Goal: Task Accomplishment & Management: Use online tool/utility

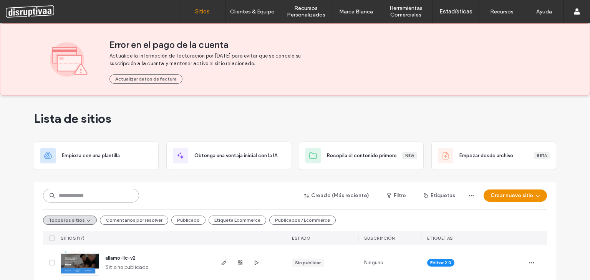
click at [75, 192] on input at bounding box center [91, 196] width 96 height 14
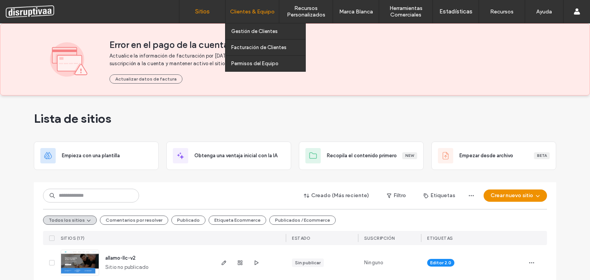
click at [244, 10] on label "Clientes & Equipo" at bounding box center [252, 11] width 45 height 7
click at [255, 12] on label "Clientes & Equipo" at bounding box center [252, 11] width 45 height 7
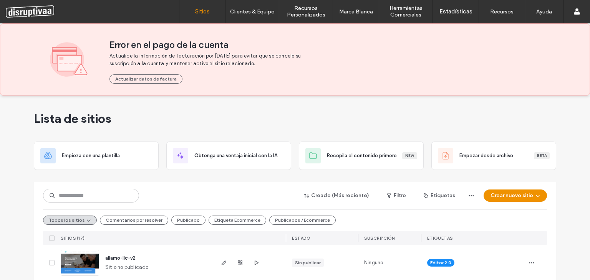
drag, startPoint x: 258, startPoint y: 31, endPoint x: 161, endPoint y: 58, distance: 100.3
click at [258, 31] on label "Gestión de Clientes" at bounding box center [254, 31] width 46 height 6
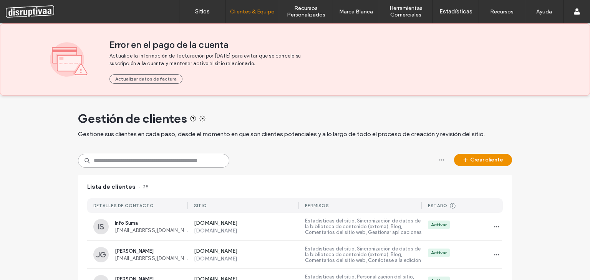
click at [129, 160] on input at bounding box center [153, 161] width 151 height 14
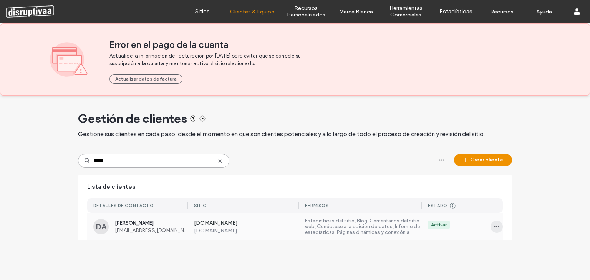
type input "*****"
click at [490, 225] on span "button" at bounding box center [496, 227] width 12 height 12
click at [510, 180] on span "Sitios y permisos" at bounding box center [522, 178] width 39 height 8
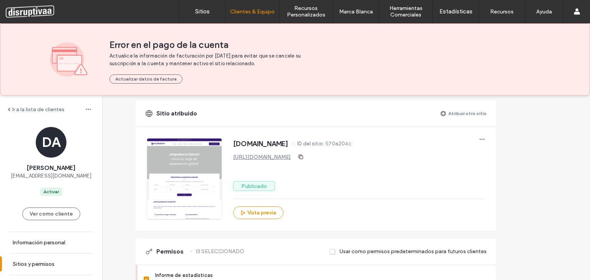
scroll to position [38, 0]
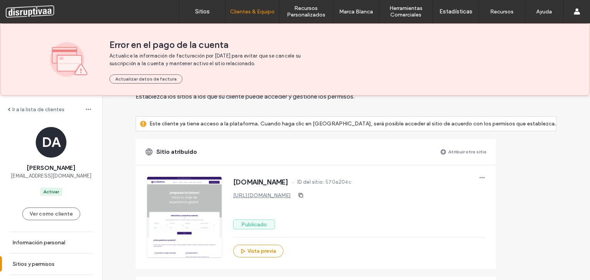
click at [487, 145] on label "Atribuir otro sitio" at bounding box center [467, 151] width 38 height 13
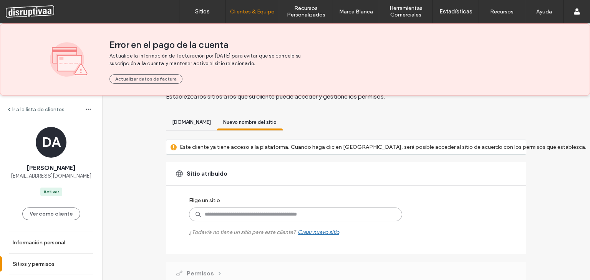
click at [217, 212] on input at bounding box center [295, 215] width 213 height 14
type input "****"
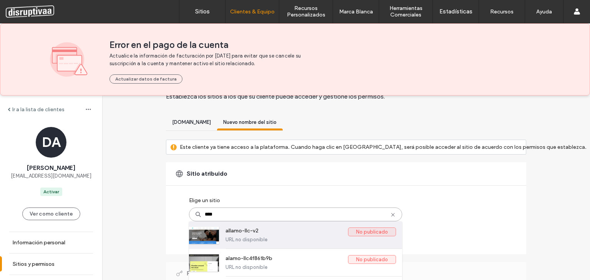
click at [234, 235] on label "allamo-llc-v2" at bounding box center [286, 232] width 122 height 9
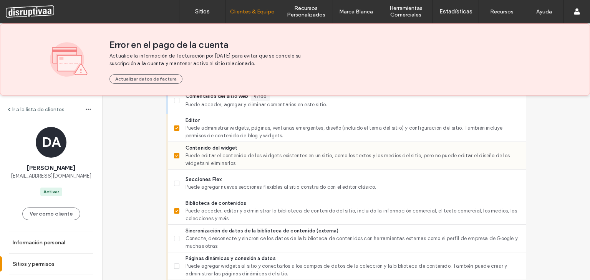
scroll to position [307, 0]
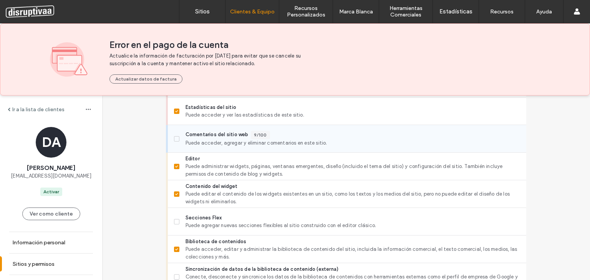
click at [188, 139] on span "Puede acceder, agregar y eliminar comentarios en este sitio." at bounding box center [352, 143] width 334 height 8
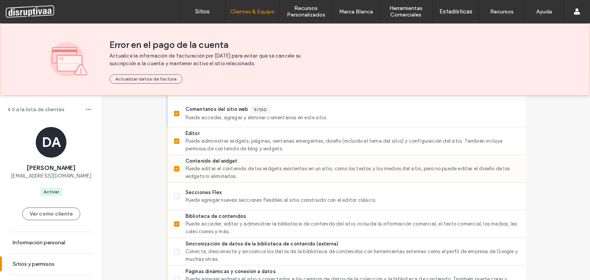
scroll to position [346, 0]
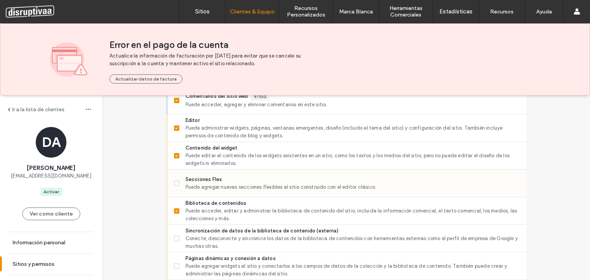
click at [199, 179] on span "Secciones Flex" at bounding box center [352, 180] width 334 height 8
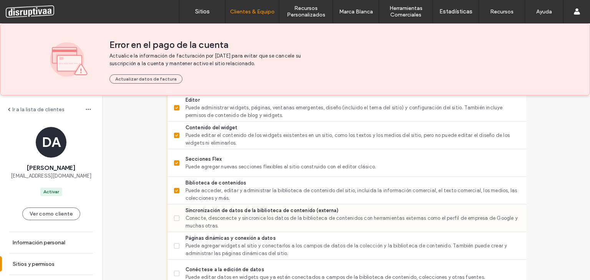
scroll to position [384, 0]
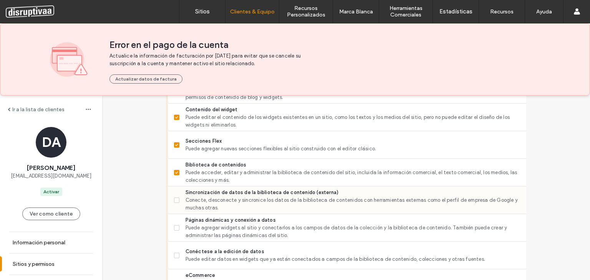
click at [216, 200] on span "Conecte, desconecte y sincronice los datos de la biblioteca de contenidos con h…" at bounding box center [352, 204] width 334 height 15
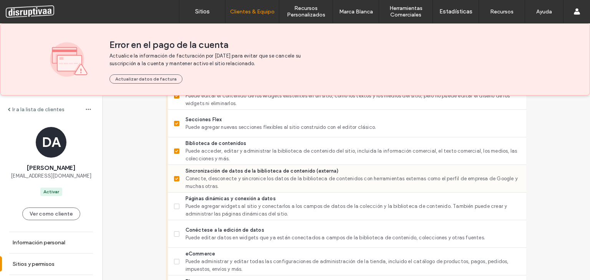
scroll to position [422, 0]
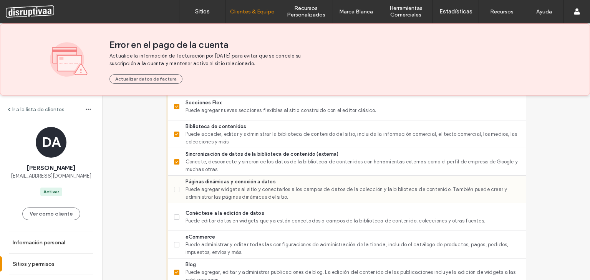
click at [236, 186] on span "Puede agregar widgets al sitio y conectarlos a los campos de datos de la colecc…" at bounding box center [352, 193] width 334 height 15
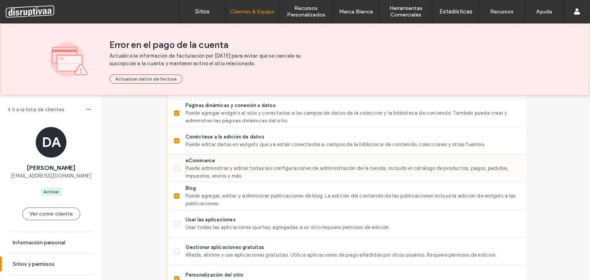
scroll to position [499, 0]
click at [275, 212] on div "Usar las aplicaciones Usar todas las aplicaciones que hay agregadas a un sitio …" at bounding box center [350, 223] width 352 height 27
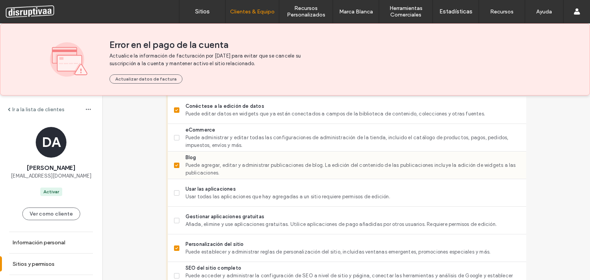
scroll to position [576, 0]
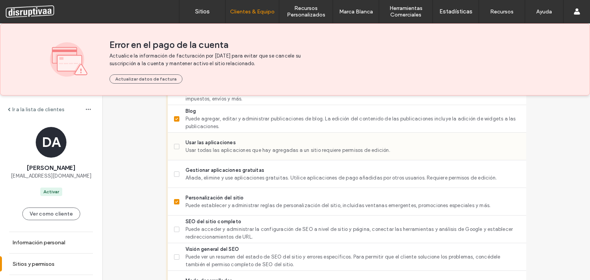
click at [206, 147] on span "Usar todas las aplicaciones que hay agregadas a un sitio requiere permisos de e…" at bounding box center [352, 151] width 334 height 8
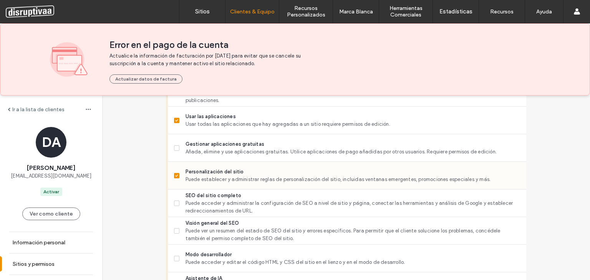
scroll to position [614, 0]
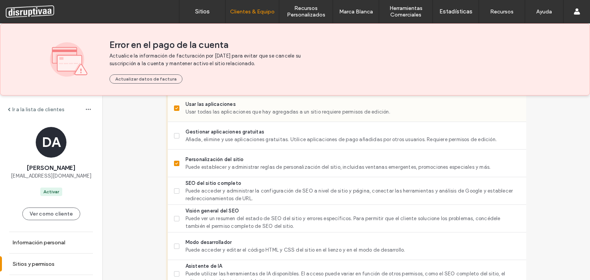
click at [233, 103] on span "Usar las aplicaciones" at bounding box center [352, 105] width 334 height 8
click at [221, 126] on div "Gestionar aplicaciones gratuitas Añada, elimine y use aplicaciones gratuitas. U…" at bounding box center [350, 135] width 352 height 27
click at [200, 138] on span "Añada, elimine y use aplicaciones gratuitas. Utilice aplicaciones de pago añadi…" at bounding box center [352, 140] width 334 height 8
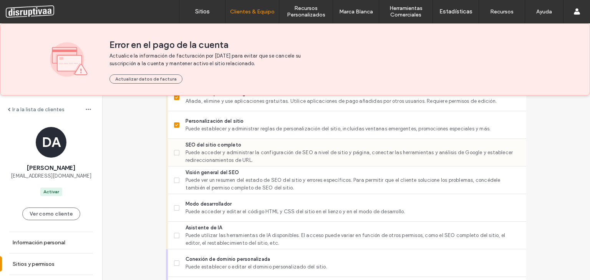
click at [215, 151] on span "Puede acceder y administrar la configuración de SEO a nivel de sitio y página, …" at bounding box center [352, 156] width 334 height 15
click at [216, 177] on span "Puede ver un resumen del estado de SEO del sitio y errores específicos. Para pe…" at bounding box center [352, 184] width 334 height 15
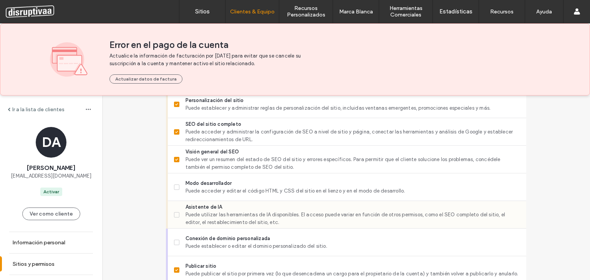
scroll to position [691, 0]
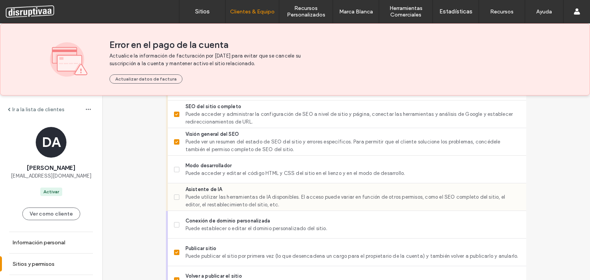
click at [247, 201] on span "Puede utilizar las herramientas de IA disponibles. El acceso puede variar en fu…" at bounding box center [352, 201] width 334 height 15
click at [215, 166] on span "Modo desarrollador" at bounding box center [352, 166] width 334 height 8
click at [202, 170] on span "Puede acceder y editar el código HTML y CSS del sitio en el lienzo y en el modo…" at bounding box center [352, 174] width 334 height 8
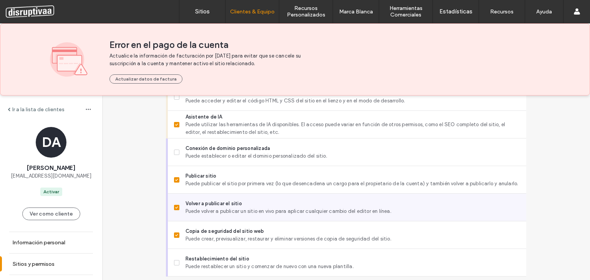
scroll to position [768, 0]
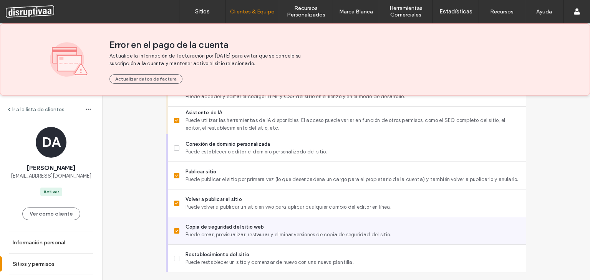
click at [208, 227] on span "Copia de seguridad del sitio web" at bounding box center [352, 227] width 334 height 8
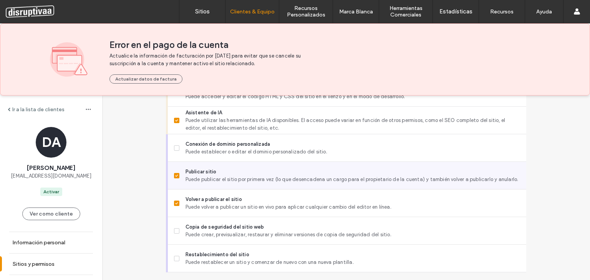
click at [201, 177] on span "Puede publicar el sitio por primera vez (lo que desencadena un cargo para el pr…" at bounding box center [352, 180] width 334 height 8
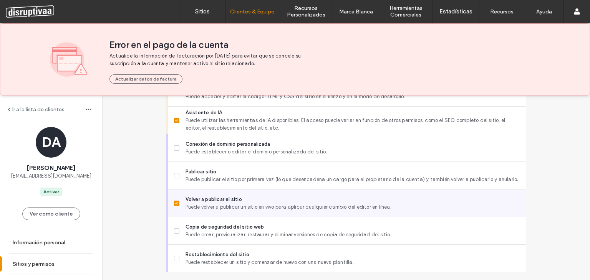
scroll to position [788, 0]
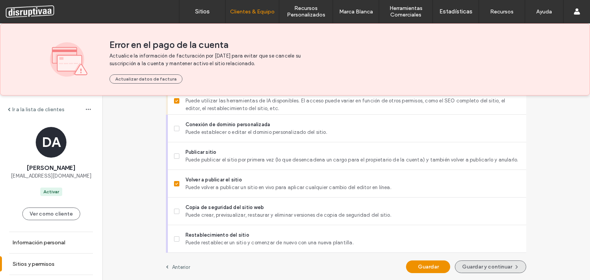
click at [505, 263] on button "Guardar y continuar" at bounding box center [490, 267] width 71 height 13
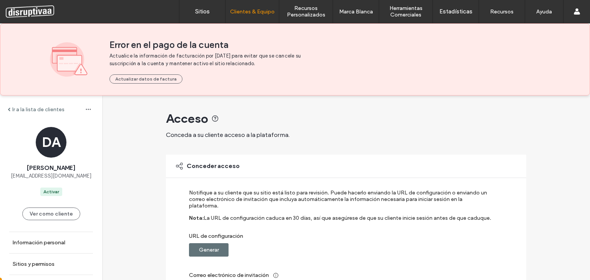
scroll to position [115, 0]
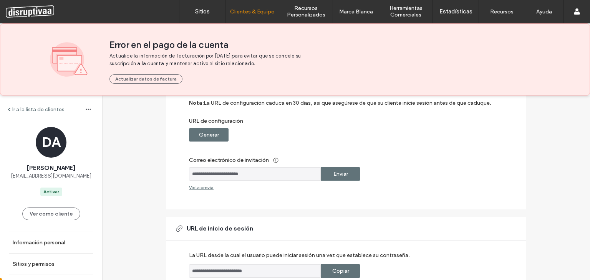
click at [340, 167] on label "Enviar" at bounding box center [340, 174] width 15 height 14
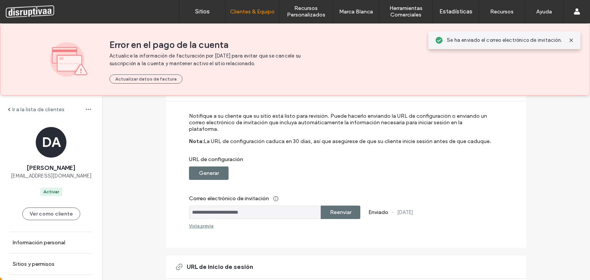
scroll to position [0, 0]
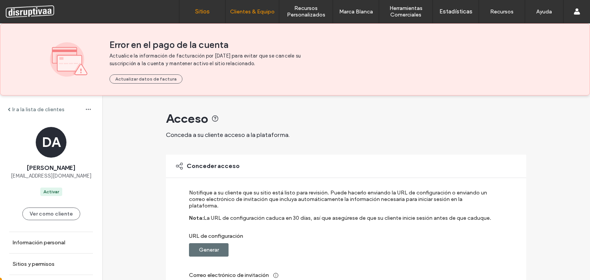
click at [197, 13] on label "Sitios" at bounding box center [202, 11] width 15 height 7
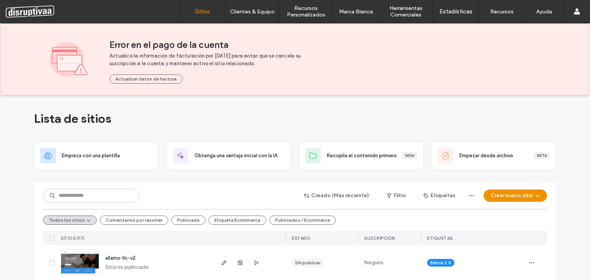
scroll to position [77, 0]
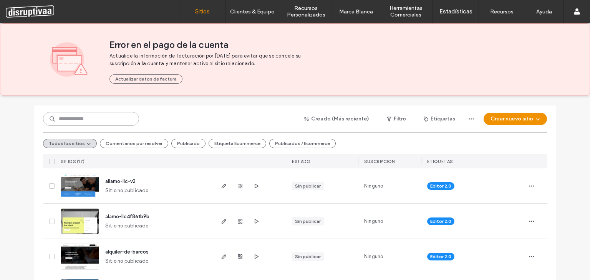
click at [87, 121] on input at bounding box center [91, 119] width 96 height 14
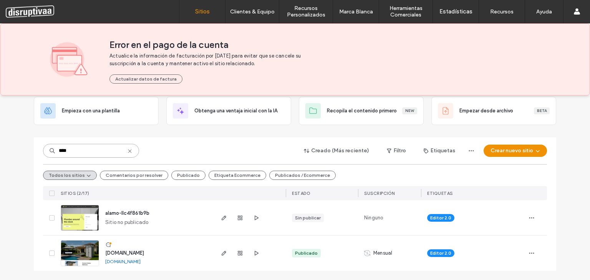
scroll to position [45, 0]
type input "*"
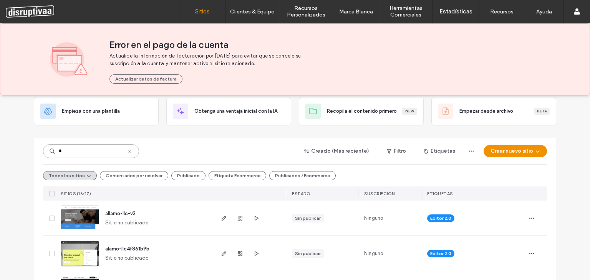
scroll to position [77, 0]
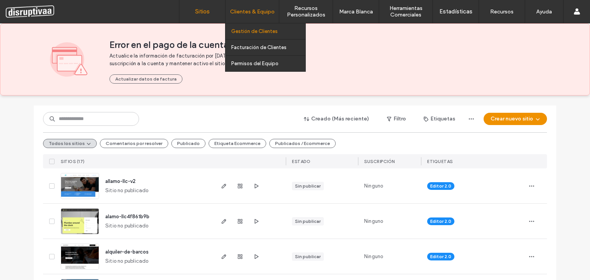
click at [257, 32] on label "Gestión de Clientes" at bounding box center [254, 31] width 46 height 6
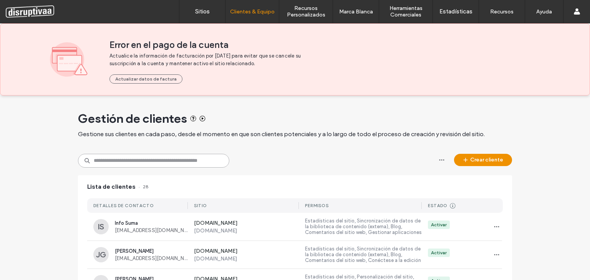
click at [117, 162] on input at bounding box center [153, 161] width 151 height 14
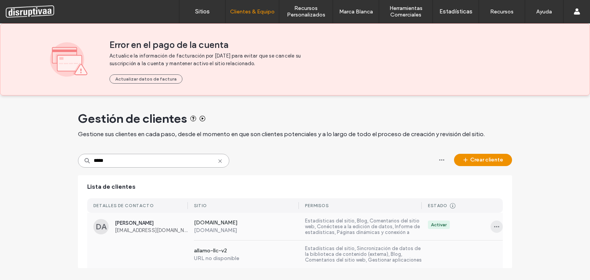
type input "*****"
click at [493, 227] on icon "button" at bounding box center [496, 227] width 6 height 6
click at [513, 175] on span "Sitios y permisos" at bounding box center [522, 178] width 39 height 8
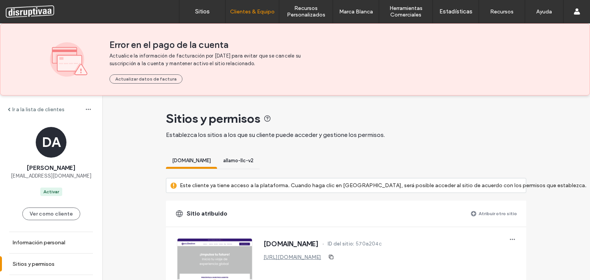
click at [253, 162] on span "allamo-llc-v2" at bounding box center [238, 161] width 30 height 6
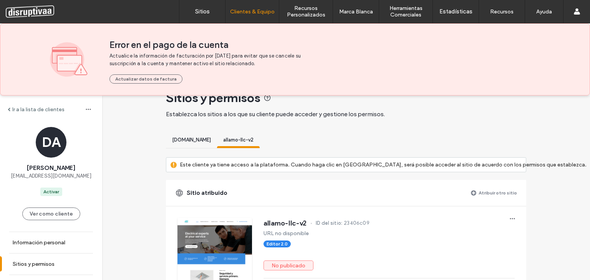
scroll to position [38, 0]
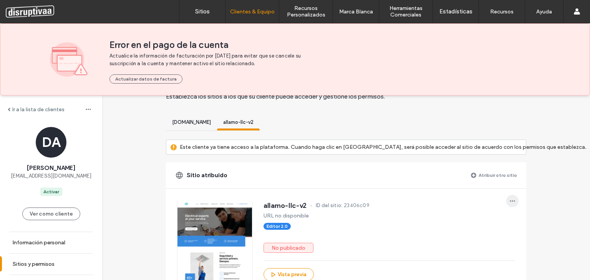
click at [509, 199] on icon "button" at bounding box center [512, 201] width 6 height 6
click at [458, 235] on span "Editar sitio" at bounding box center [457, 235] width 26 height 8
click at [491, 217] on span "Anular la atribución del sitio" at bounding box center [477, 221] width 66 height 8
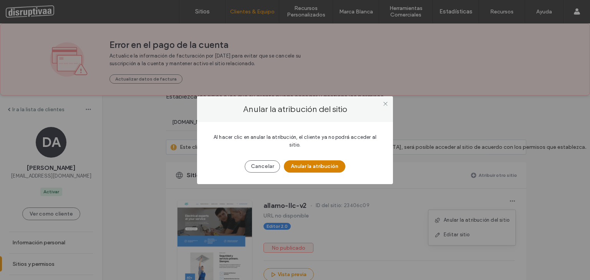
click at [295, 163] on button "Anular la atribución" at bounding box center [314, 167] width 61 height 12
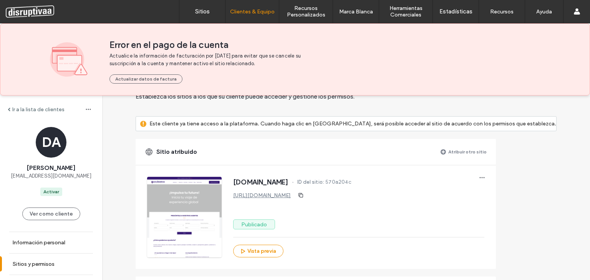
scroll to position [0, 0]
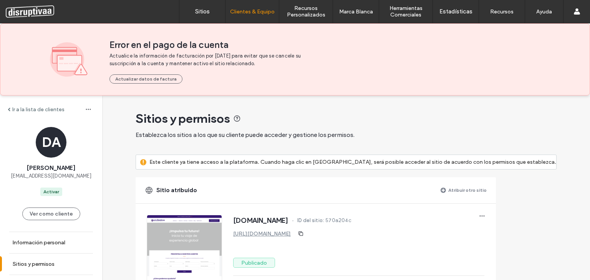
click at [487, 194] on label "Atribuir otro sitio" at bounding box center [467, 190] width 38 height 13
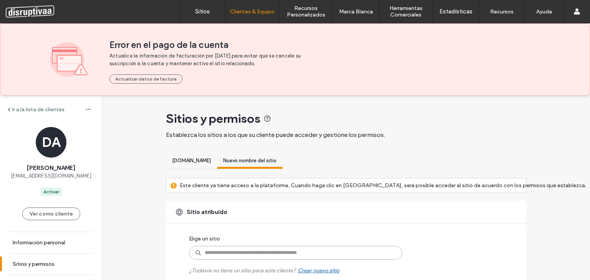
click at [224, 254] on input at bounding box center [295, 253] width 213 height 14
type input "****"
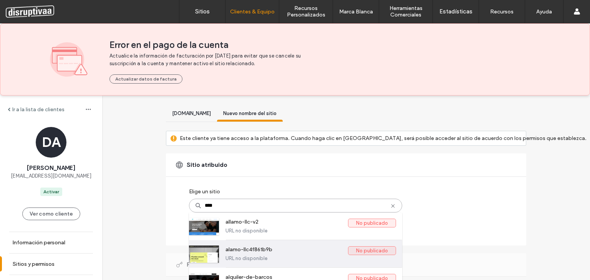
scroll to position [77, 0]
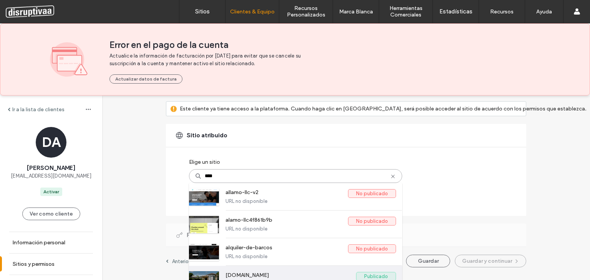
click at [264, 280] on label "[DOMAIN_NAME]" at bounding box center [290, 276] width 131 height 9
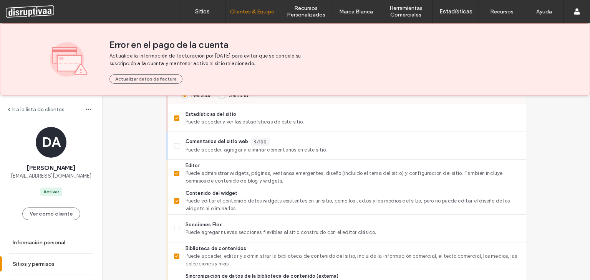
scroll to position [307, 0]
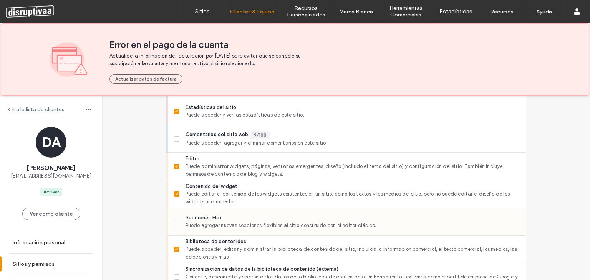
click at [208, 223] on span "Puede agregar nuevas secciones flexibles al sitio construido con el editor clás…" at bounding box center [352, 226] width 334 height 8
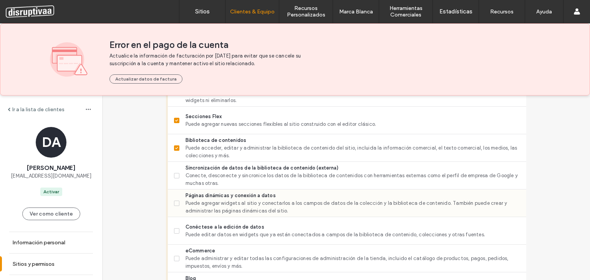
scroll to position [422, 0]
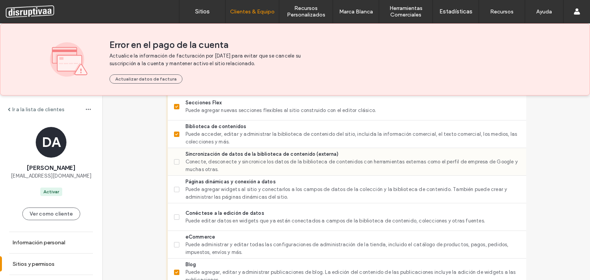
click at [257, 161] on span "Conecte, desconecte y sincronice los datos de la biblioteca de contenidos con h…" at bounding box center [352, 165] width 334 height 15
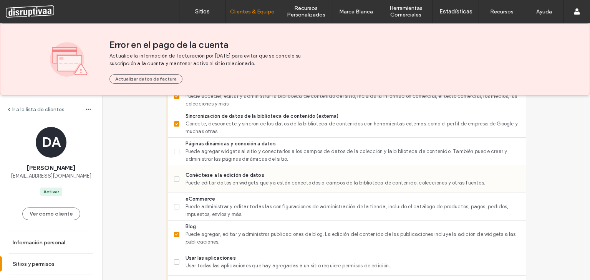
scroll to position [461, 0]
click at [235, 177] on span "Conéctese a la edición de datos" at bounding box center [352, 175] width 334 height 8
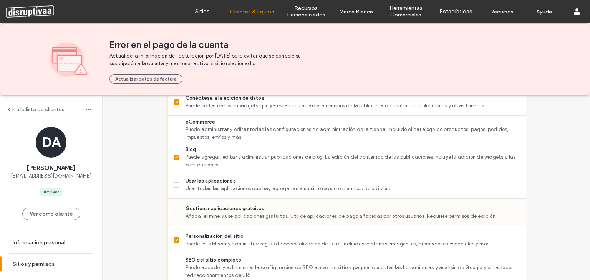
scroll to position [576, 0]
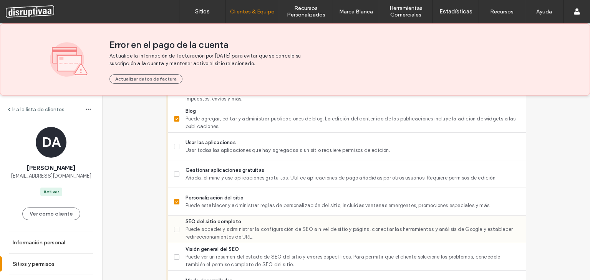
click at [224, 230] on span "Puede acceder y administrar la configuración de SEO a nivel de sitio y página, …" at bounding box center [352, 233] width 334 height 15
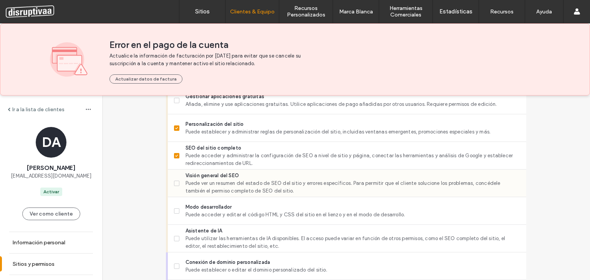
scroll to position [653, 0]
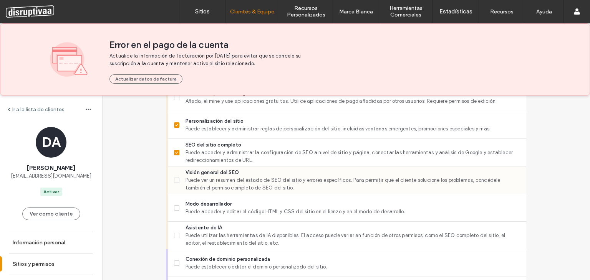
drag, startPoint x: 226, startPoint y: 148, endPoint x: 223, endPoint y: 169, distance: 21.0
click at [226, 149] on span "Puede acceder y administrar la configuración de SEO a nivel de sitio y página, …" at bounding box center [352, 156] width 334 height 15
click at [210, 149] on span "Puede acceder y administrar la configuración de SEO a nivel de sitio y página, …" at bounding box center [352, 156] width 334 height 15
click at [217, 183] on span "Puede ver un resumen del estado de SEO del sitio y errores específicos. Para pe…" at bounding box center [352, 184] width 334 height 15
click at [215, 144] on span "SEO del sitio completo" at bounding box center [352, 145] width 334 height 8
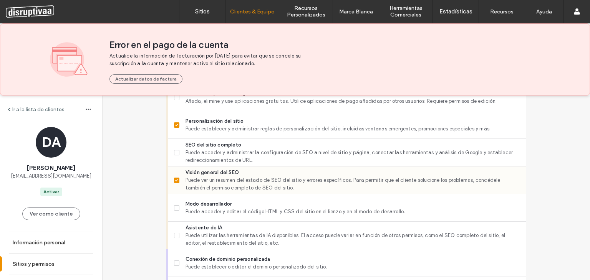
click at [222, 172] on span "Visión general del SEO" at bounding box center [352, 173] width 334 height 8
click at [209, 143] on span "SEO del sitio completo" at bounding box center [352, 145] width 334 height 8
click at [223, 179] on span "Puede ver un resumen del estado de SEO del sitio y errores específicos. Para pe…" at bounding box center [352, 184] width 334 height 15
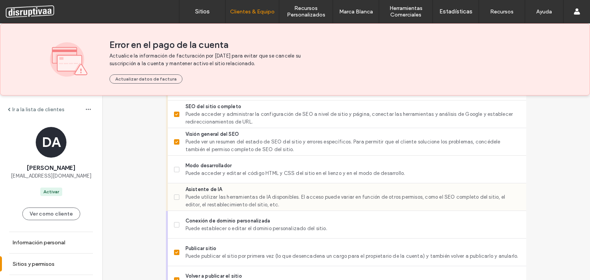
click at [214, 196] on span "Puede utilizar las herramientas de IA disponibles. El acceso puede variar en fu…" at bounding box center [352, 201] width 334 height 15
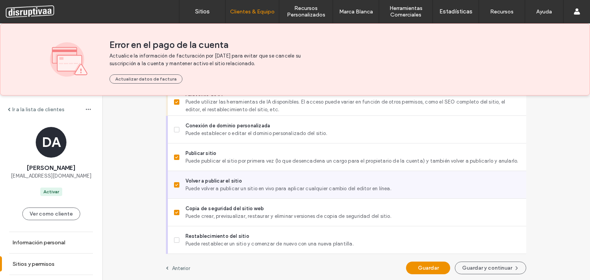
scroll to position [788, 0]
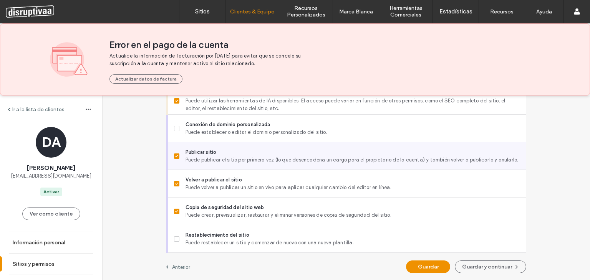
click at [206, 151] on span "Publicar sitio" at bounding box center [352, 153] width 334 height 8
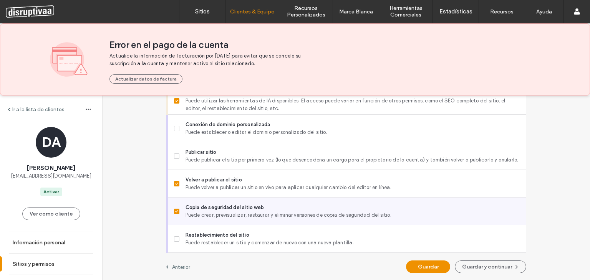
click at [210, 206] on span "Copia de seguridad del sitio web" at bounding box center [352, 208] width 334 height 8
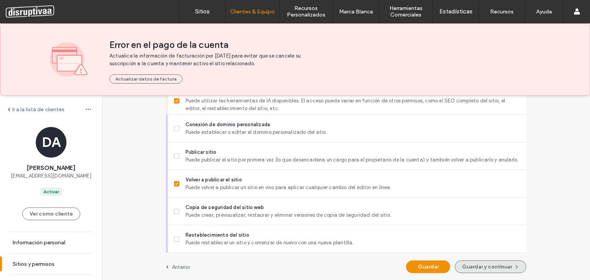
click at [493, 270] on button "Guardar y continuar" at bounding box center [490, 267] width 71 height 13
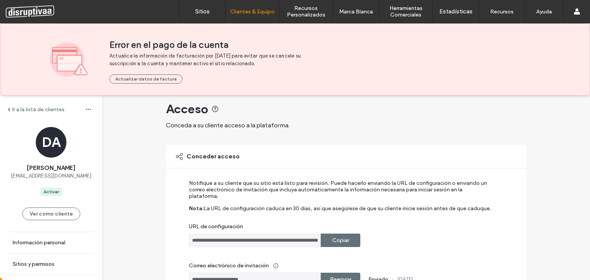
scroll to position [77, 0]
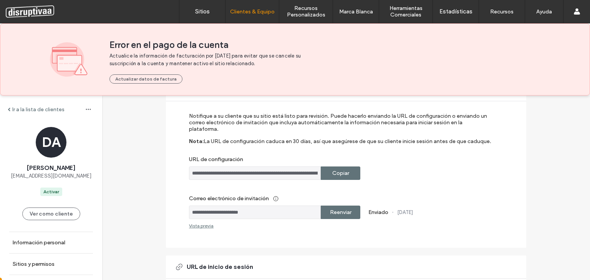
click at [341, 206] on label "Reenviar" at bounding box center [341, 212] width 22 height 14
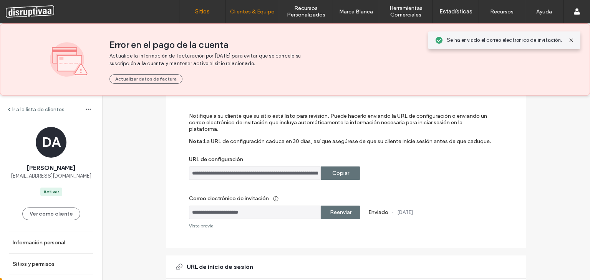
click at [202, 20] on link "Sitios" at bounding box center [202, 11] width 46 height 23
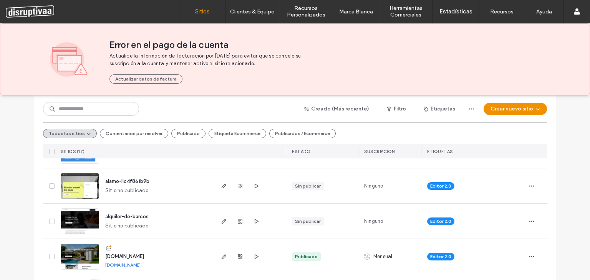
scroll to position [154, 0]
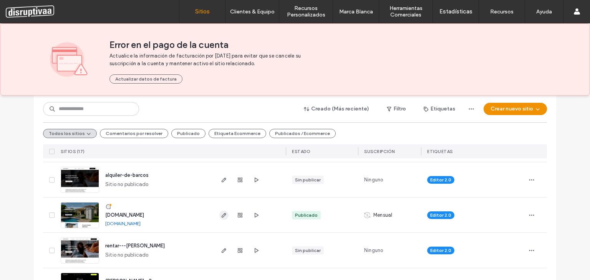
click at [222, 216] on use "button" at bounding box center [224, 215] width 5 height 5
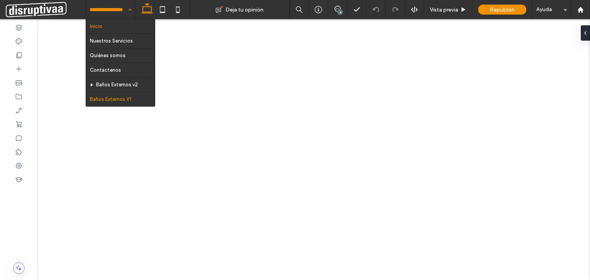
click at [115, 8] on input at bounding box center [108, 9] width 38 height 19
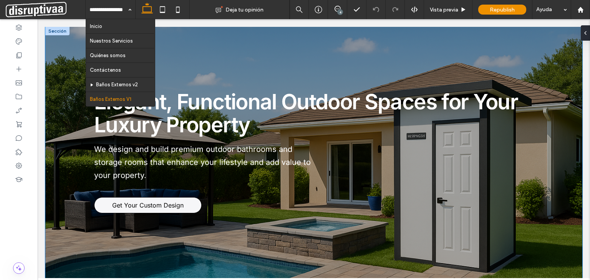
click at [275, 66] on div "Elegant, Functional Outdoor Spaces for Your Luxury Property We design and build…" at bounding box center [313, 168] width 461 height 283
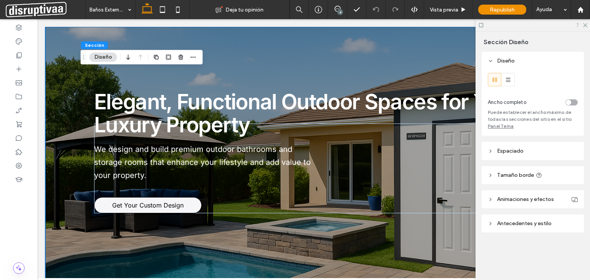
click at [174, 11] on icon at bounding box center [177, 9] width 15 height 15
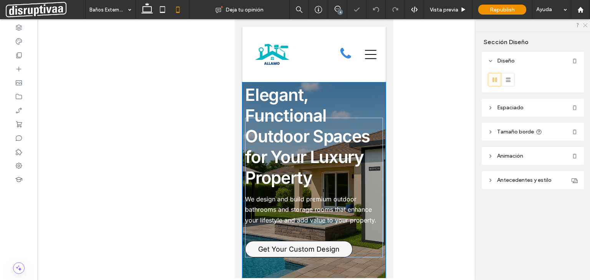
type input "**"
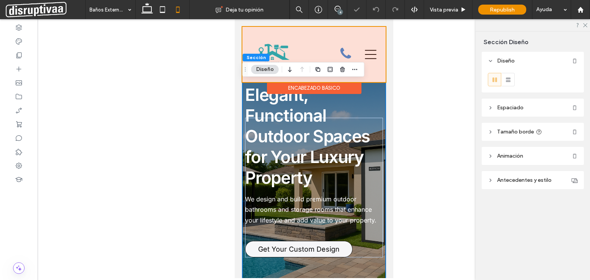
click at [274, 50] on div at bounding box center [313, 54] width 143 height 55
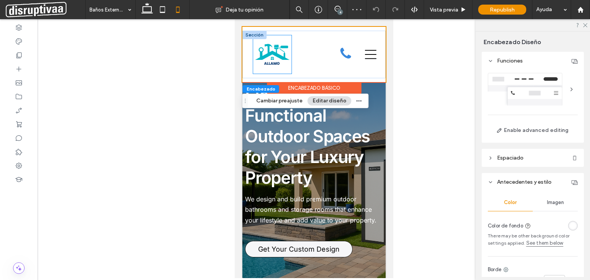
click at [273, 63] on img at bounding box center [272, 54] width 38 height 38
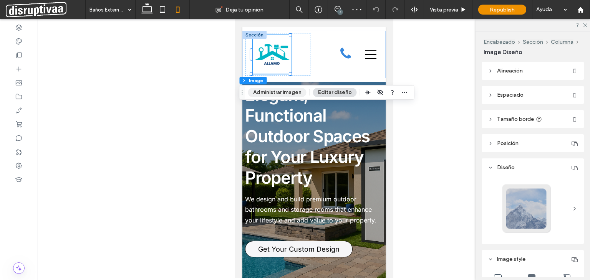
click at [286, 94] on button "Administrar imagen" at bounding box center [277, 92] width 58 height 9
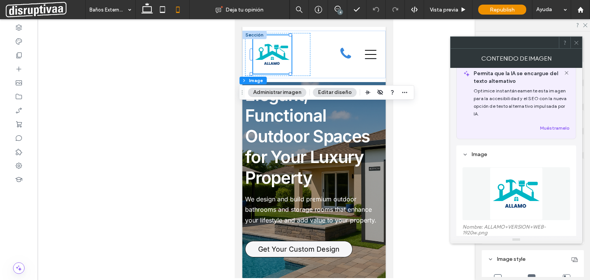
scroll to position [77, 0]
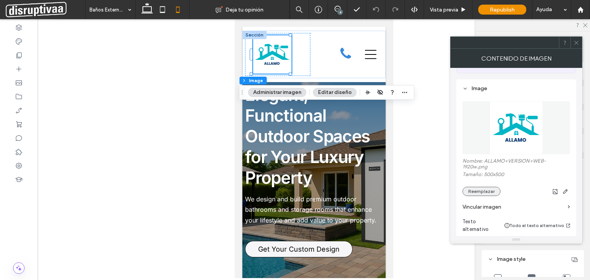
click at [488, 191] on button "Reemplazar" at bounding box center [481, 191] width 38 height 9
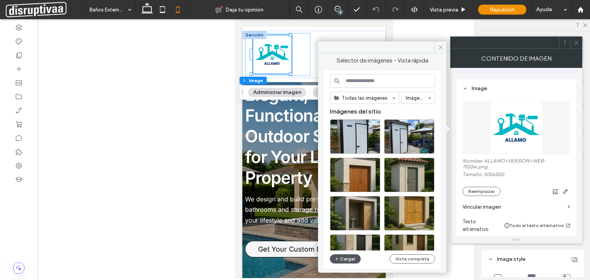
click at [344, 258] on button "Cargar" at bounding box center [345, 259] width 31 height 9
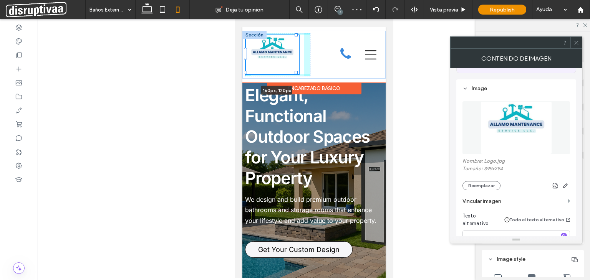
drag, startPoint x: 289, startPoint y: 65, endPoint x: 299, endPoint y: 76, distance: 14.1
click at [299, 76] on div "160px , 120px Inicio Nuestros Servicios Iluminación Cableado REPARACIÓN Instala…" at bounding box center [313, 55] width 143 height 48
type input "***"
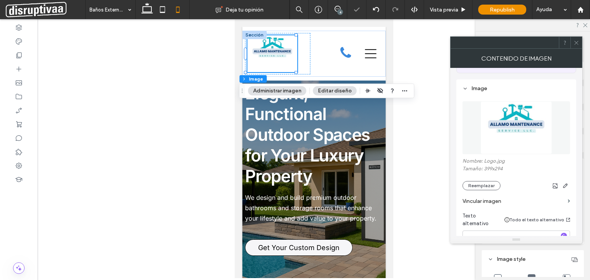
click at [200, 84] on div at bounding box center [314, 148] width 552 height 259
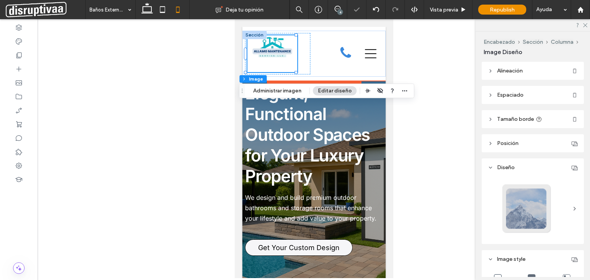
click at [275, 55] on img at bounding box center [272, 53] width 50 height 37
click at [325, 91] on button "Editar diseño" at bounding box center [335, 90] width 44 height 9
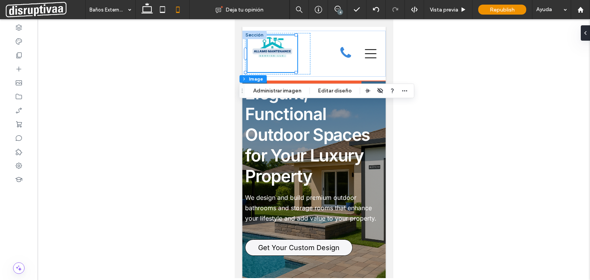
click at [272, 55] on img at bounding box center [272, 53] width 50 height 37
click at [286, 92] on button "Administrar imagen" at bounding box center [277, 90] width 58 height 9
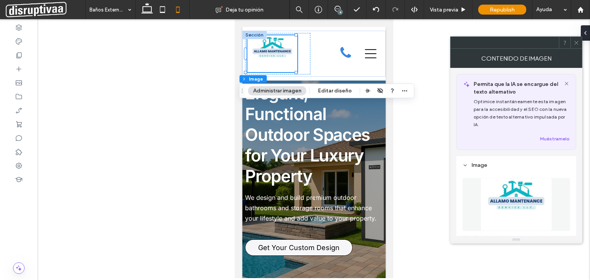
scroll to position [115, 0]
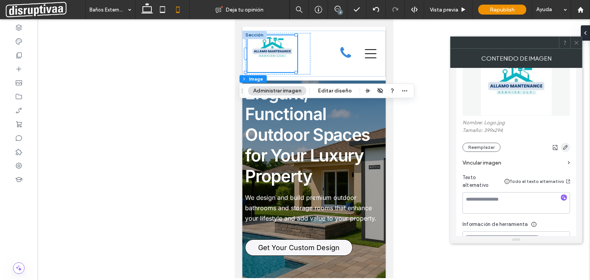
click at [564, 146] on icon "button" at bounding box center [565, 147] width 6 height 6
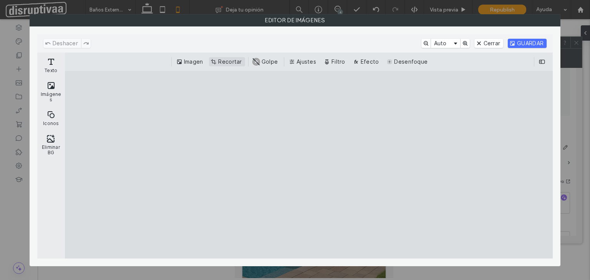
click at [232, 57] on button "Recortar" at bounding box center [227, 61] width 36 height 9
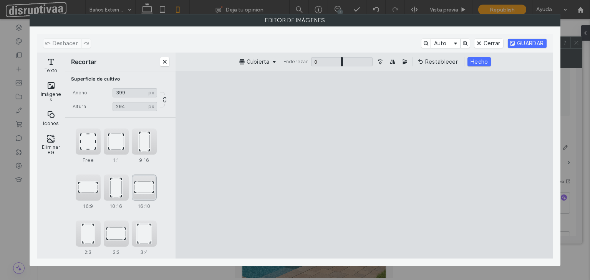
click at [139, 189] on div "16:10" at bounding box center [144, 188] width 25 height 26
drag, startPoint x: 310, startPoint y: 152, endPoint x: 315, endPoint y: 185, distance: 34.1
click at [364, 165] on cesdk-canvas "Lienzo del editor" at bounding box center [364, 165] width 0 height 0
click at [85, 184] on div "16:9" at bounding box center [88, 188] width 25 height 26
type input "******"
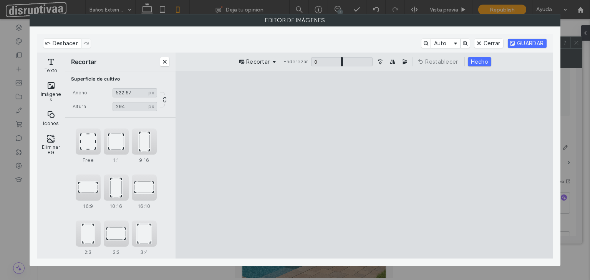
drag, startPoint x: 318, startPoint y: 165, endPoint x: 320, endPoint y: 187, distance: 22.8
click at [364, 165] on cesdk-canvas "Lienzo del editor" at bounding box center [364, 165] width 0 height 0
drag, startPoint x: 481, startPoint y: 61, endPoint x: 488, endPoint y: 60, distance: 7.0
click at [482, 61] on button "Hecho" at bounding box center [479, 61] width 23 height 9
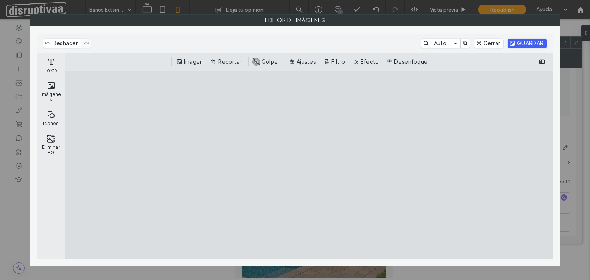
click at [535, 42] on button "GUARDAR" at bounding box center [527, 43] width 39 height 9
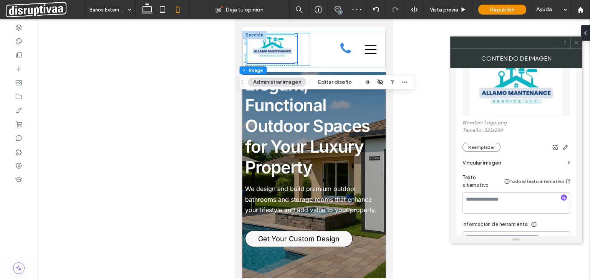
click at [576, 44] on icon at bounding box center [576, 43] width 6 height 6
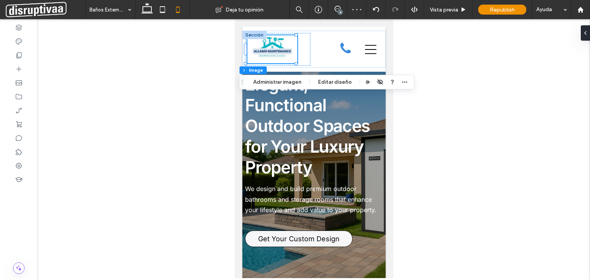
click at [193, 103] on div at bounding box center [314, 148] width 552 height 259
click at [312, 73] on div "Encabezado básico" at bounding box center [314, 78] width 94 height 12
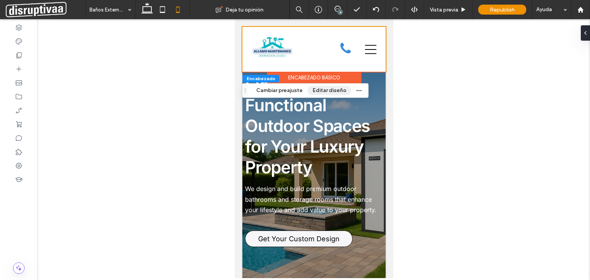
click at [325, 89] on button "Editar diseño" at bounding box center [330, 90] width 44 height 9
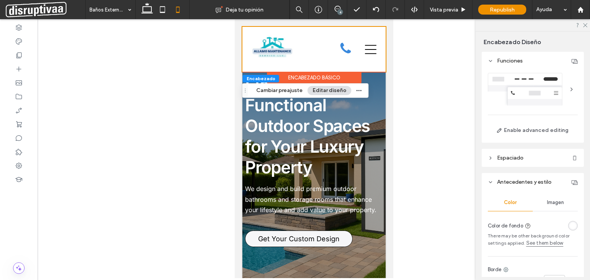
click at [532, 95] on div at bounding box center [533, 89] width 90 height 33
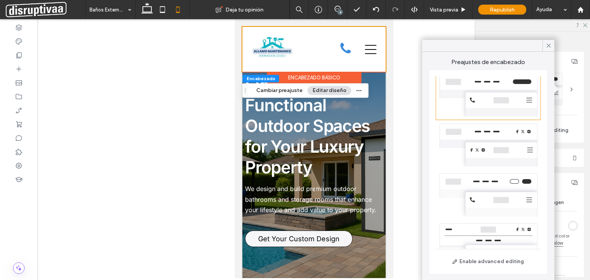
scroll to position [176, 0]
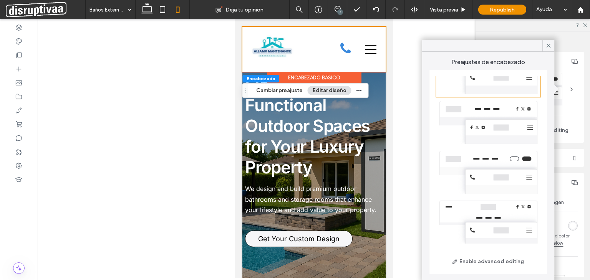
click at [501, 179] on div at bounding box center [487, 172] width 105 height 50
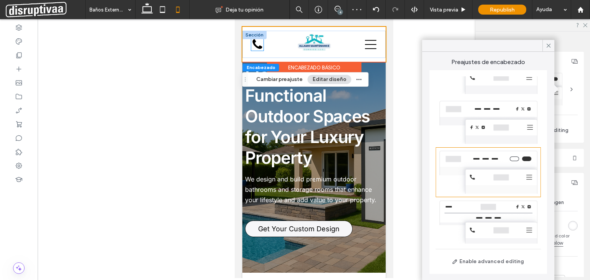
click at [260, 47] on icon at bounding box center [257, 44] width 10 height 10
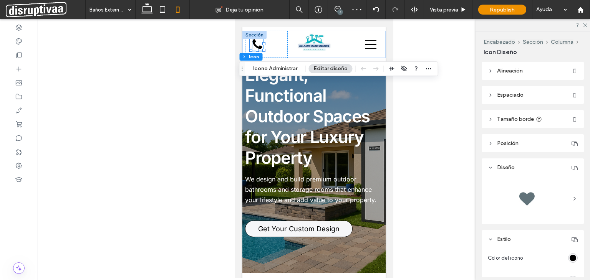
scroll to position [77, 0]
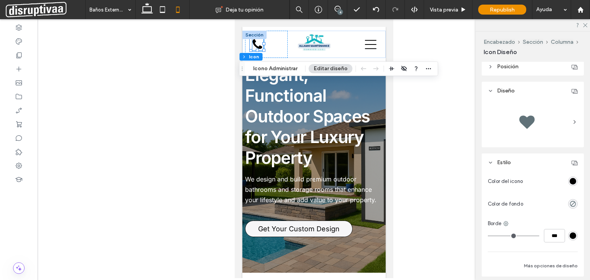
click at [570, 180] on div "rgb(0, 0, 0)" at bounding box center [572, 181] width 7 height 7
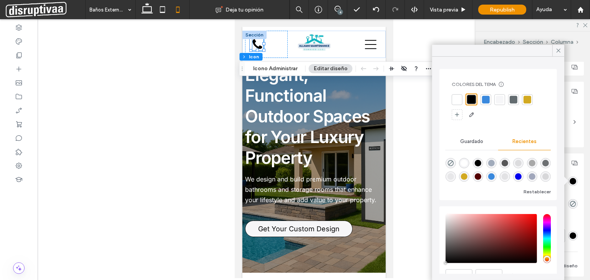
click at [495, 175] on div "rgba(58, 137, 221, 1)" at bounding box center [491, 177] width 7 height 7
type input "*******"
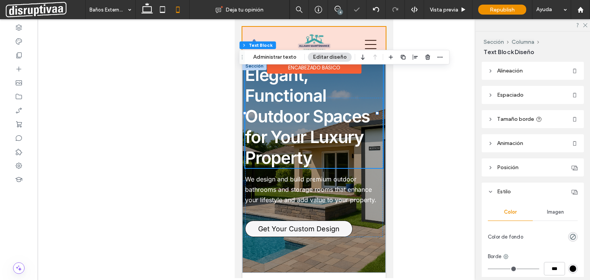
click at [303, 43] on div at bounding box center [313, 44] width 143 height 35
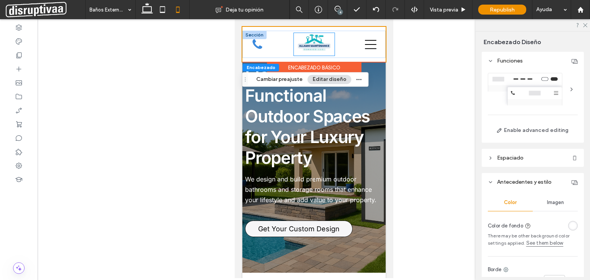
click at [321, 46] on img at bounding box center [313, 44] width 41 height 23
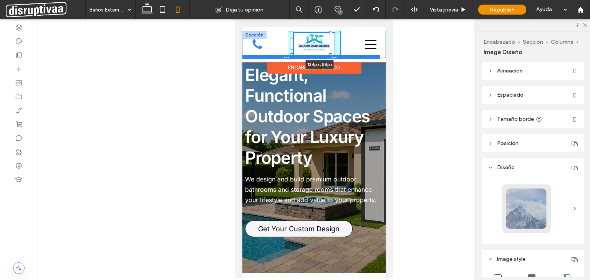
drag, startPoint x: 329, startPoint y: 53, endPoint x: 336, endPoint y: 57, distance: 8.2
click at [336, 57] on div "134px , 58px Inicio Nuestros Servicios Iluminación Cableado REPARACIÓN Instalac…" at bounding box center [313, 44] width 143 height 27
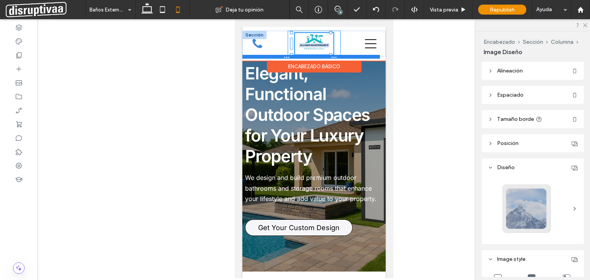
type input "***"
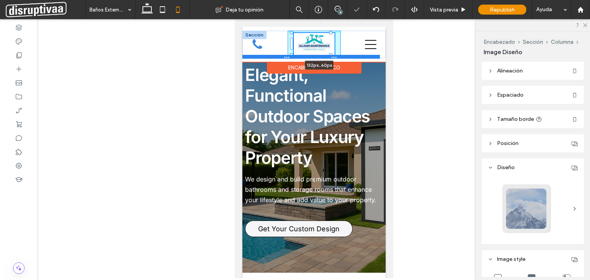
drag, startPoint x: 330, startPoint y: 54, endPoint x: 338, endPoint y: 58, distance: 8.2
click at [338, 58] on div "132px , 60px Inicio Nuestros Servicios Iluminación Cableado REPARACIÓN Instalac…" at bounding box center [313, 44] width 143 height 27
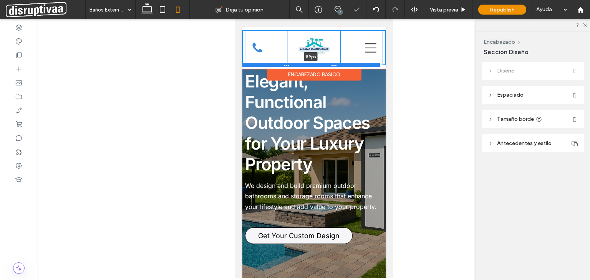
drag, startPoint x: 323, startPoint y: 55, endPoint x: 326, endPoint y: 63, distance: 8.6
click at [326, 63] on div at bounding box center [310, 65] width 137 height 4
type input "**"
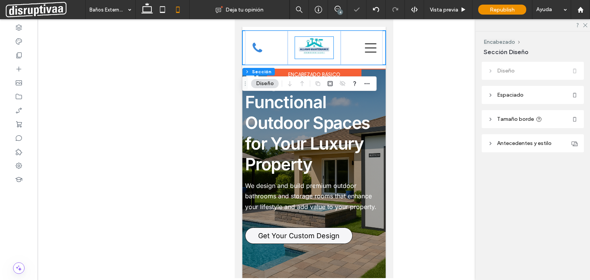
click at [323, 55] on img at bounding box center [314, 48] width 38 height 22
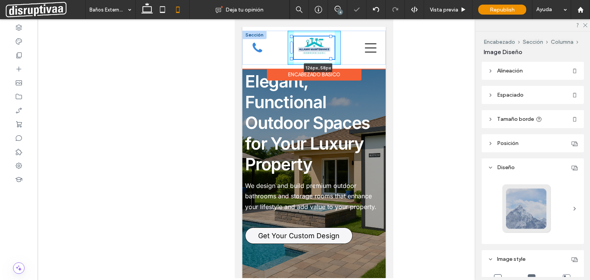
drag, startPoint x: 331, startPoint y: 57, endPoint x: 336, endPoint y: 60, distance: 6.0
click at [336, 60] on div "126px , 58px Inicio Nuestros Servicios Iluminación Cableado REPARACIÓN Instalac…" at bounding box center [313, 48] width 143 height 34
drag, startPoint x: 290, startPoint y: 59, endPoint x: 286, endPoint y: 65, distance: 7.8
click at [286, 65] on div "134px , 60px Inicio Nuestros Servicios Iluminación Cableado REPARACIÓN Instalac…" at bounding box center [313, 48] width 143 height 34
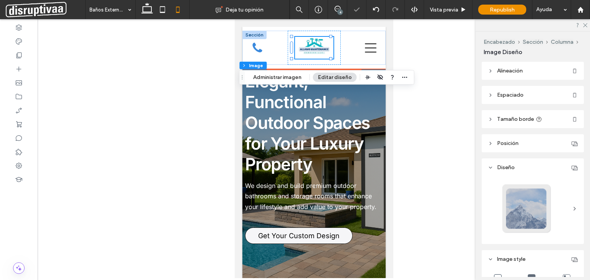
click at [199, 58] on div at bounding box center [314, 148] width 552 height 259
click at [434, 93] on div at bounding box center [314, 148] width 552 height 259
click at [146, 12] on icon at bounding box center [146, 9] width 15 height 15
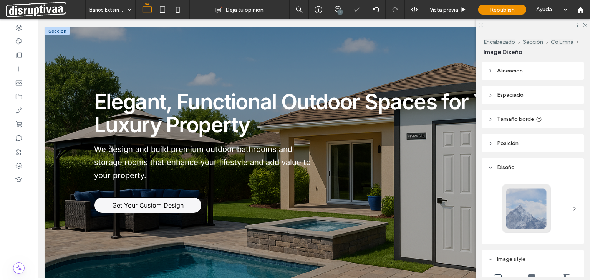
type input "***"
click at [584, 26] on icon at bounding box center [584, 24] width 5 height 5
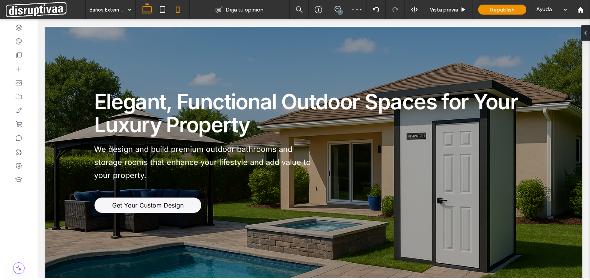
click at [179, 9] on use at bounding box center [177, 10] width 3 height 6
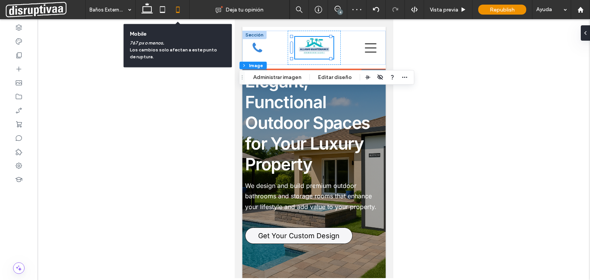
type input "***"
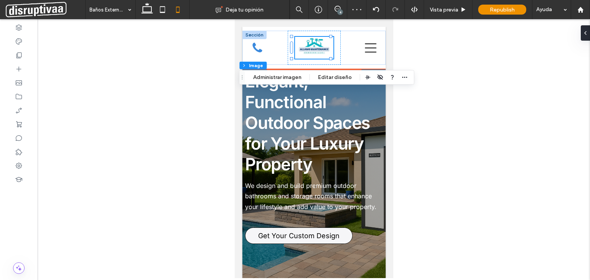
click at [442, 79] on div at bounding box center [314, 148] width 552 height 259
click at [367, 48] on icon at bounding box center [370, 47] width 12 height 9
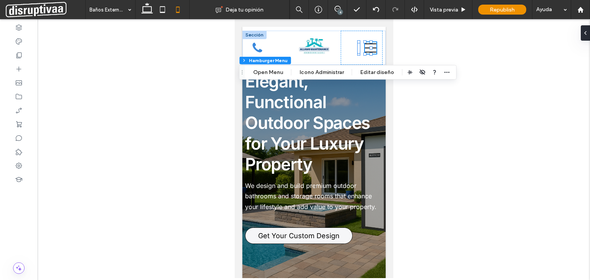
click at [426, 36] on div at bounding box center [314, 148] width 552 height 259
click at [441, 42] on div at bounding box center [314, 148] width 552 height 259
click at [268, 74] on button "Open Menu" at bounding box center [268, 72] width 40 height 9
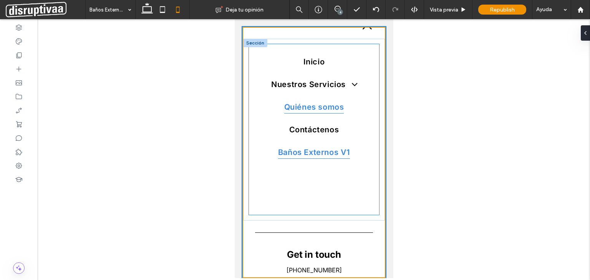
scroll to position [0, 0]
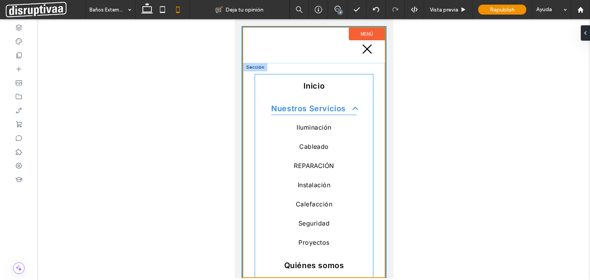
click at [345, 109] on span at bounding box center [351, 109] width 14 height 10
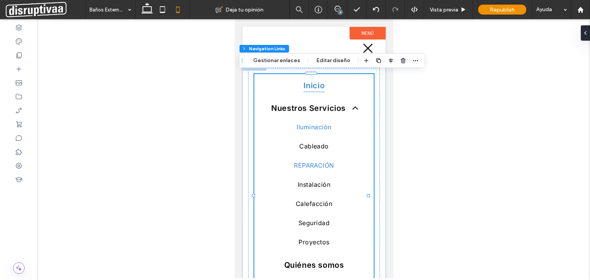
type input "***"
type input "****"
click at [339, 111] on span "Nuestros Servicios" at bounding box center [313, 107] width 85 height 13
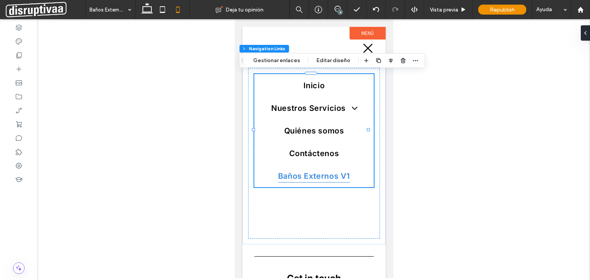
click at [438, 76] on div at bounding box center [314, 148] width 552 height 259
click at [362, 47] on icon at bounding box center [368, 49] width 12 height 12
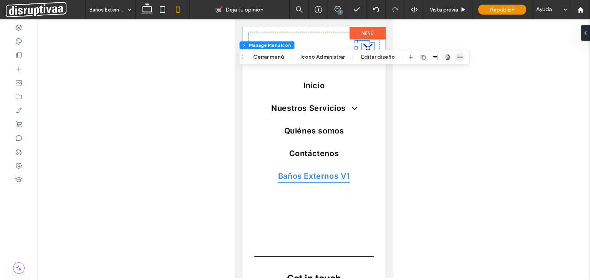
click at [460, 57] on icon "button" at bounding box center [460, 57] width 6 height 6
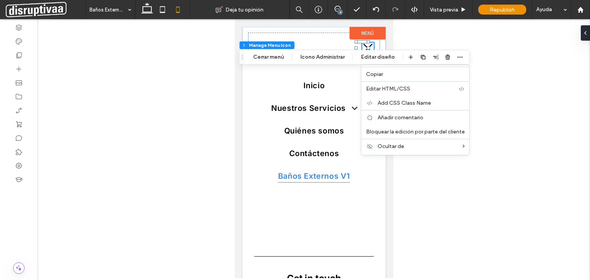
click at [521, 59] on div at bounding box center [314, 148] width 552 height 259
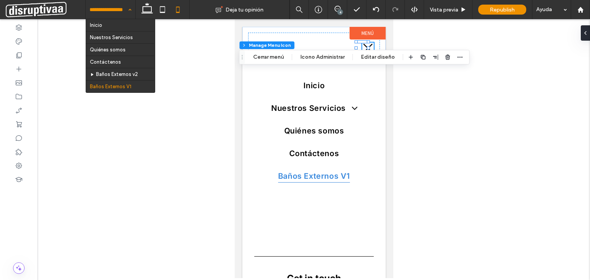
click at [115, 13] on input at bounding box center [108, 9] width 38 height 19
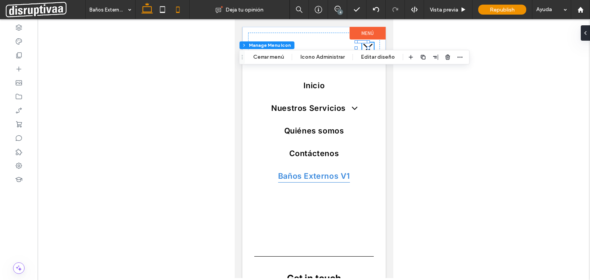
click at [149, 7] on icon at bounding box center [146, 9] width 15 height 15
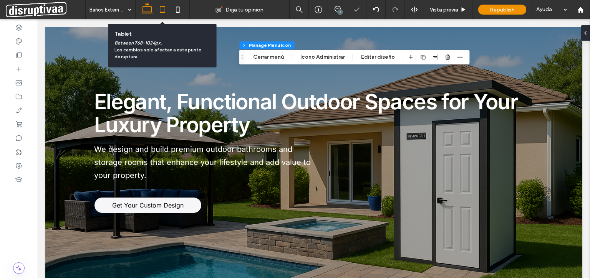
click at [163, 9] on icon at bounding box center [162, 9] width 15 height 15
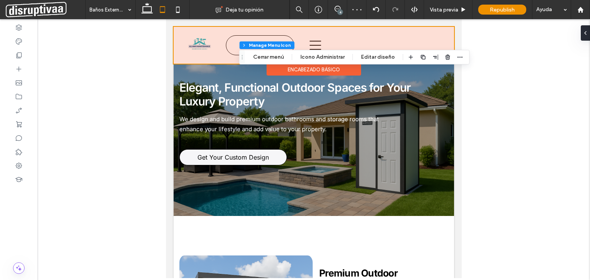
click at [308, 67] on div "Encabezado básico" at bounding box center [314, 70] width 94 height 12
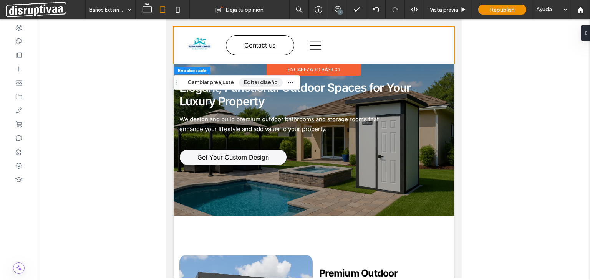
click at [253, 83] on button "Editar diseño" at bounding box center [261, 82] width 44 height 9
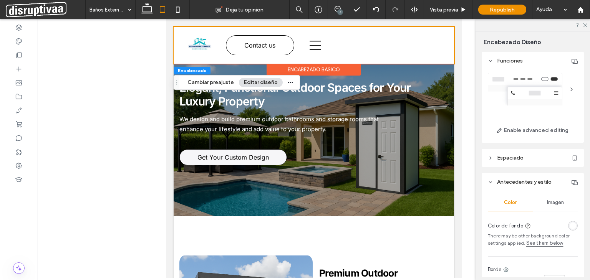
click at [535, 91] on div at bounding box center [533, 89] width 90 height 33
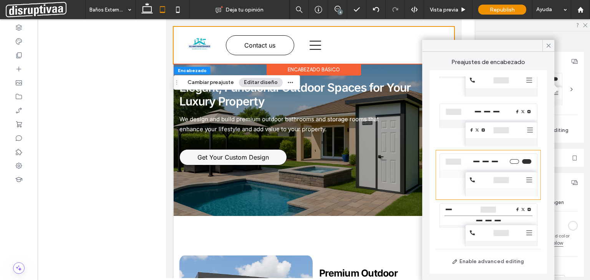
scroll to position [176, 0]
click at [489, 226] on div at bounding box center [487, 222] width 105 height 50
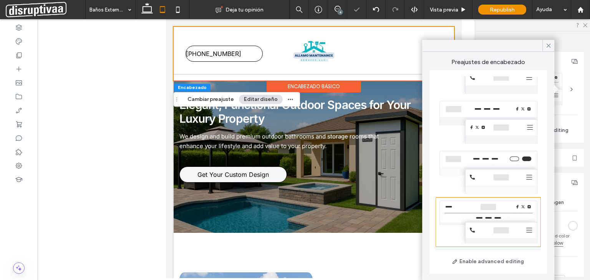
click at [476, 164] on div at bounding box center [487, 172] width 105 height 50
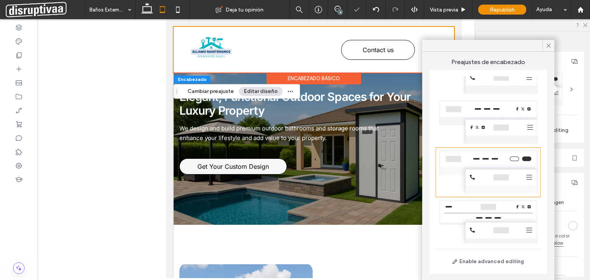
click at [483, 121] on div at bounding box center [487, 123] width 105 height 50
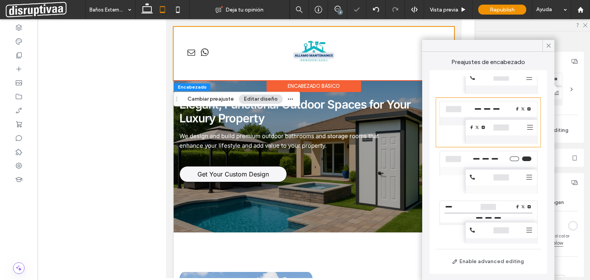
click at [486, 88] on div at bounding box center [487, 73] width 105 height 50
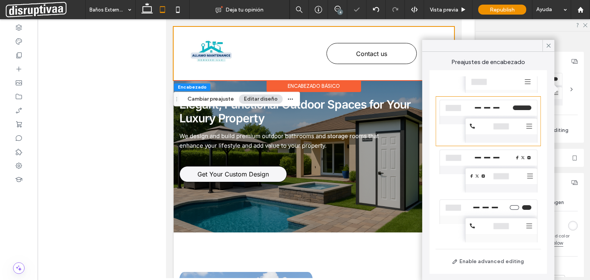
scroll to position [99, 0]
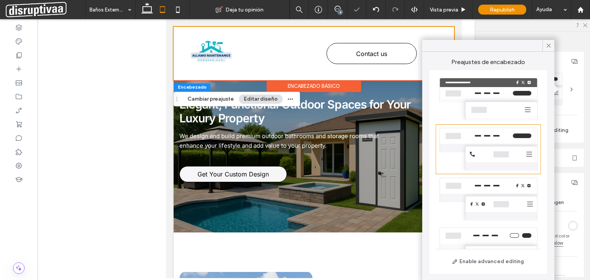
click at [480, 96] on div at bounding box center [487, 99] width 105 height 50
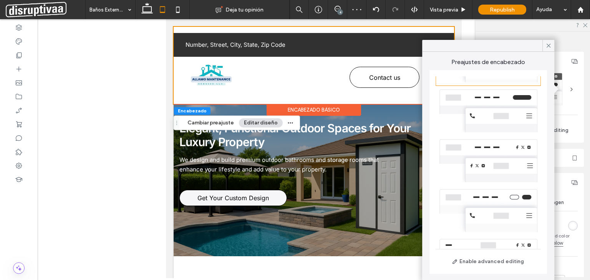
scroll to position [176, 0]
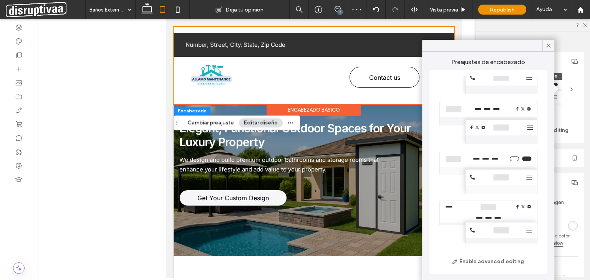
click at [489, 175] on div at bounding box center [487, 172] width 105 height 50
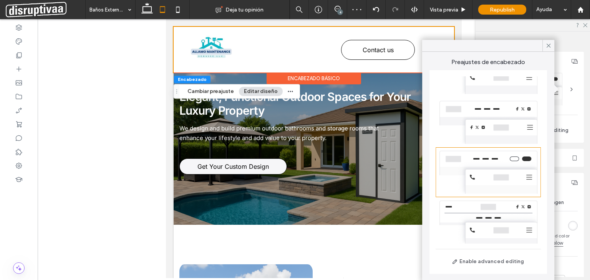
click at [488, 212] on div at bounding box center [487, 222] width 105 height 50
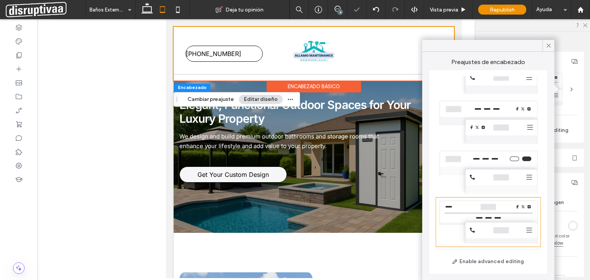
click at [481, 158] on div at bounding box center [487, 172] width 105 height 50
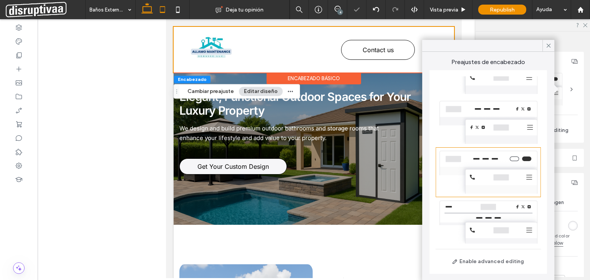
click at [147, 11] on icon at bounding box center [146, 9] width 15 height 15
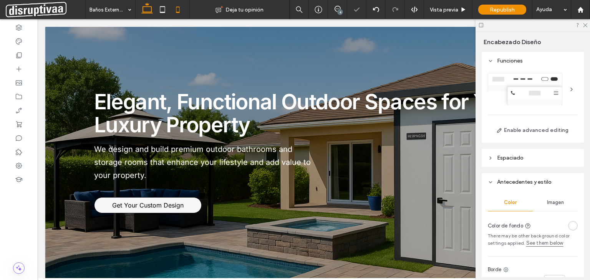
click at [178, 8] on icon at bounding box center [177, 9] width 15 height 15
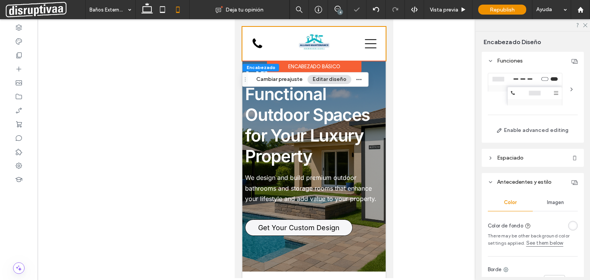
type input "**"
click at [347, 38] on div at bounding box center [361, 44] width 42 height 26
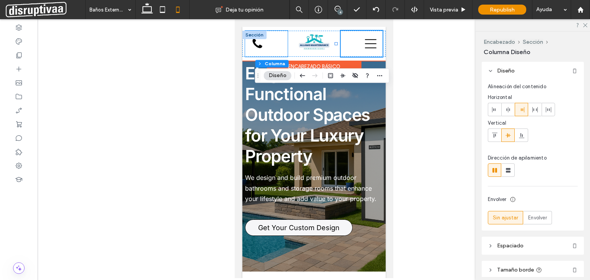
click at [271, 46] on div "*5555 Contact us" at bounding box center [266, 44] width 43 height 26
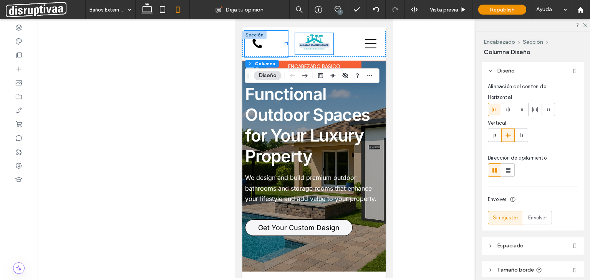
click at [298, 34] on img at bounding box center [314, 44] width 38 height 22
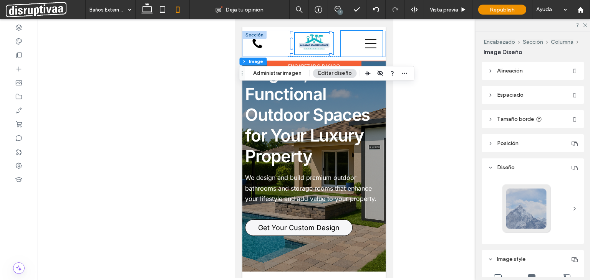
drag, startPoint x: 263, startPoint y: 47, endPoint x: 374, endPoint y: 47, distance: 111.7
click at [374, 47] on div "Inicio Nuestros Servicios Iluminación Cableado REPARACIÓN Instalación Calefacci…" at bounding box center [313, 44] width 143 height 26
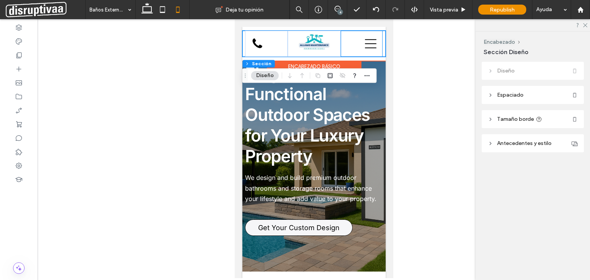
drag, startPoint x: 254, startPoint y: 44, endPoint x: 343, endPoint y: 44, distance: 89.1
click at [343, 44] on div "Inicio Nuestros Servicios Iluminación Cableado REPARACIÓN Instalación Calefacci…" at bounding box center [313, 44] width 143 height 26
click at [268, 42] on div "*5555 Contact us" at bounding box center [266, 44] width 43 height 26
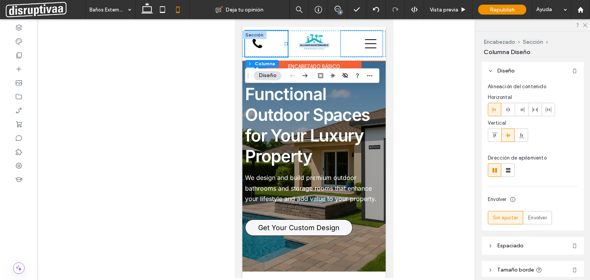
drag, startPoint x: 275, startPoint y: 43, endPoint x: 353, endPoint y: 48, distance: 77.7
click at [353, 48] on div "Inicio Nuestros Servicios Iluminación Cableado REPARACIÓN Instalación Calefacci…" at bounding box center [313, 44] width 143 height 26
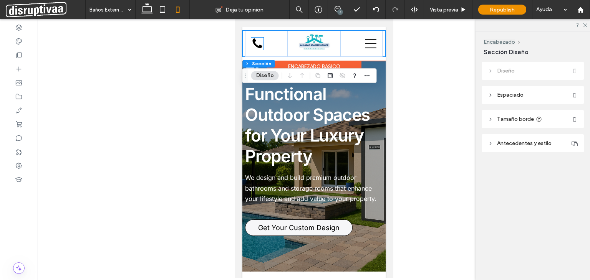
drag, startPoint x: 364, startPoint y: 45, endPoint x: 262, endPoint y: 46, distance: 102.9
click at [262, 46] on div "Inicio Nuestros Servicios Iluminación Cableado REPARACIÓN Instalación Calefacci…" at bounding box center [313, 44] width 143 height 26
click at [351, 48] on div at bounding box center [361, 44] width 42 height 26
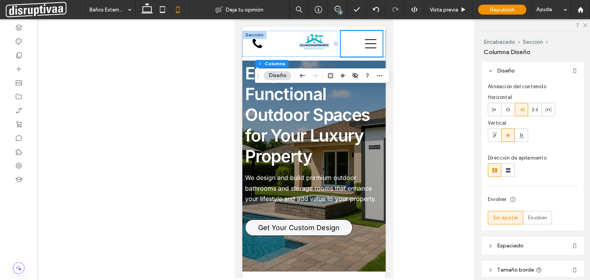
click at [189, 138] on div at bounding box center [314, 148] width 552 height 259
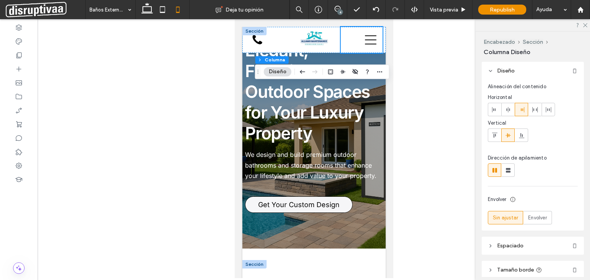
scroll to position [0, 0]
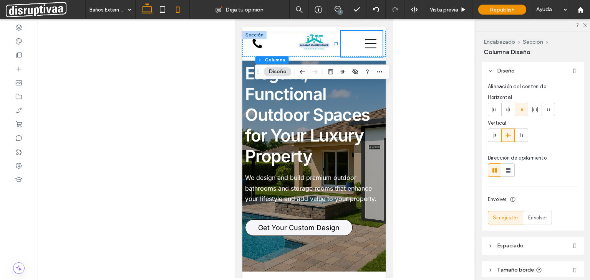
click at [146, 12] on use at bounding box center [147, 8] width 12 height 11
type input "**"
type input "***"
